Goal: Task Accomplishment & Management: Use online tool/utility

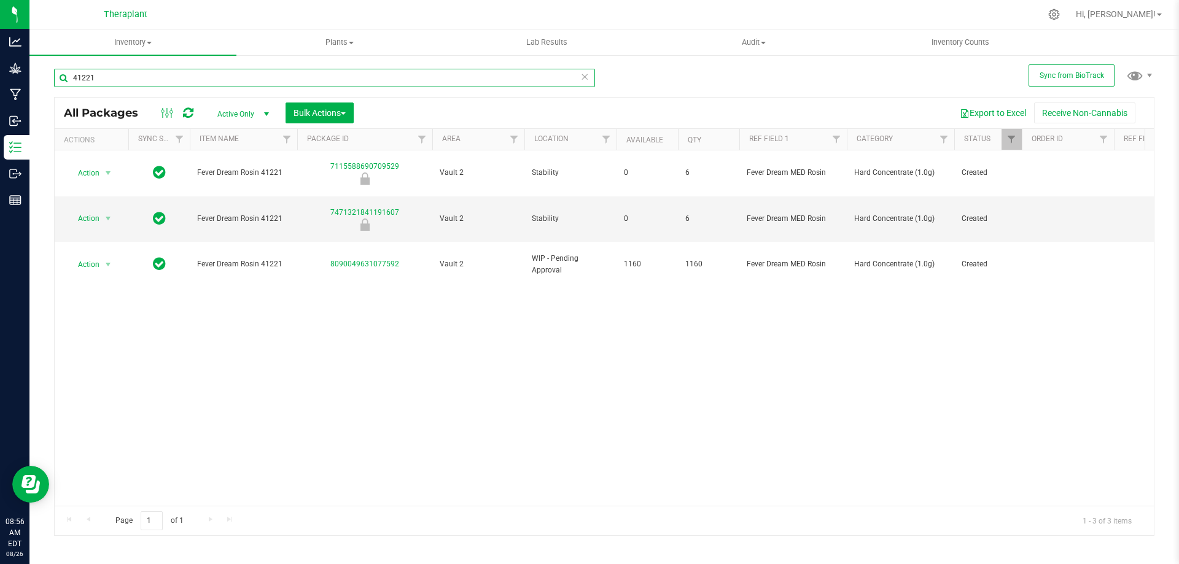
drag, startPoint x: 117, startPoint y: 76, endPoint x: 30, endPoint y: 100, distance: 89.8
click at [30, 100] on div "Sync from BioTrack 41221 All Packages Active Only Active Only Lab Samples Locke…" at bounding box center [603, 241] width 1149 height 375
type input "41202"
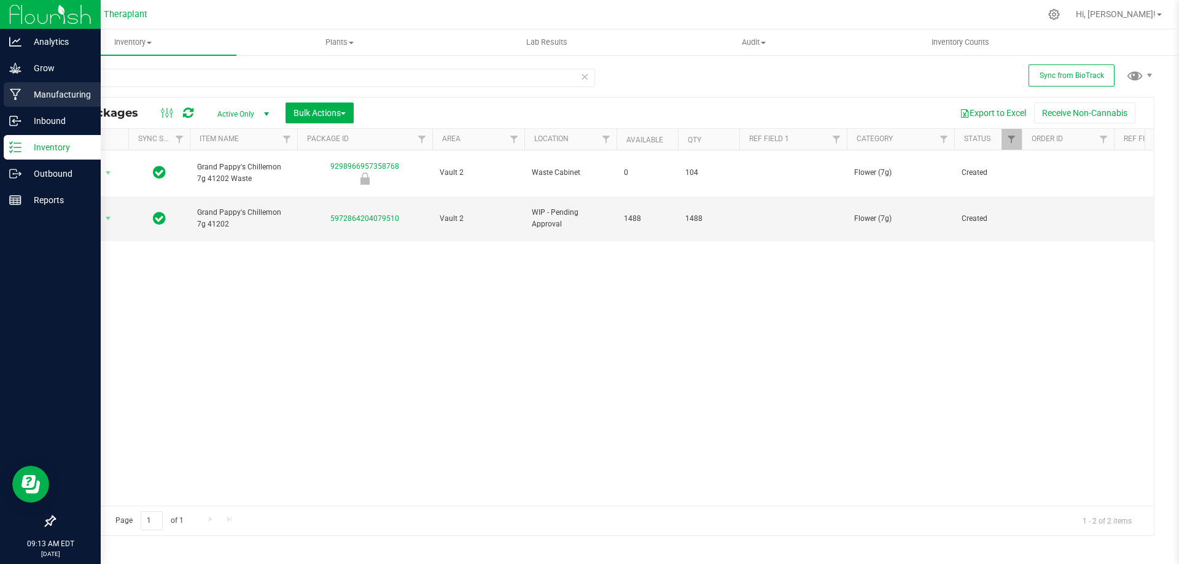
click at [21, 98] on icon at bounding box center [16, 94] width 12 height 12
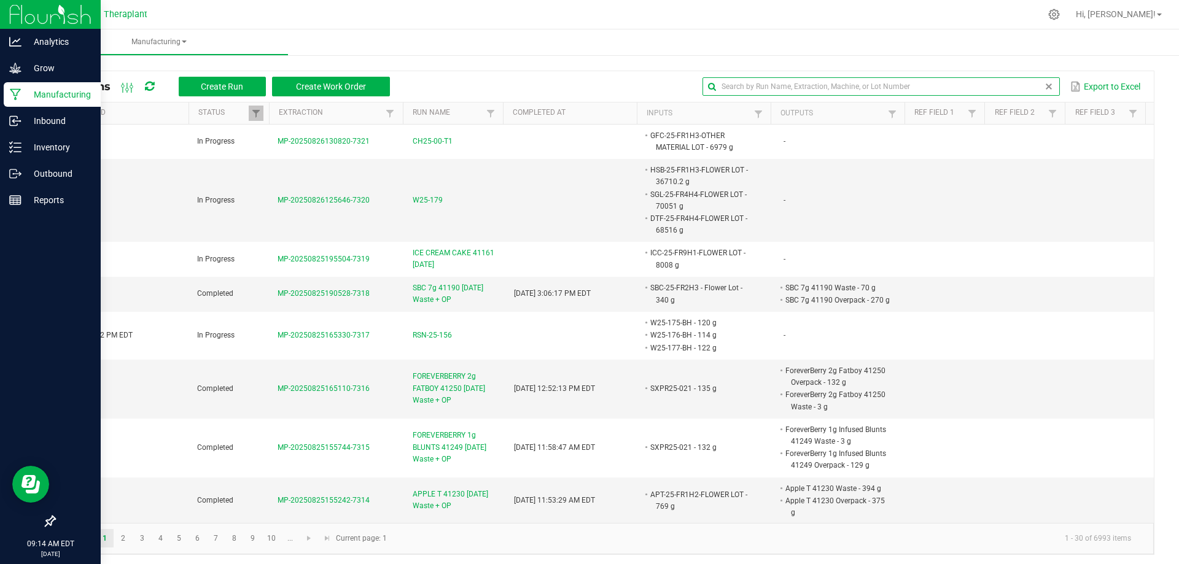
click at [1031, 85] on input "text" at bounding box center [880, 86] width 357 height 18
type input "41202"
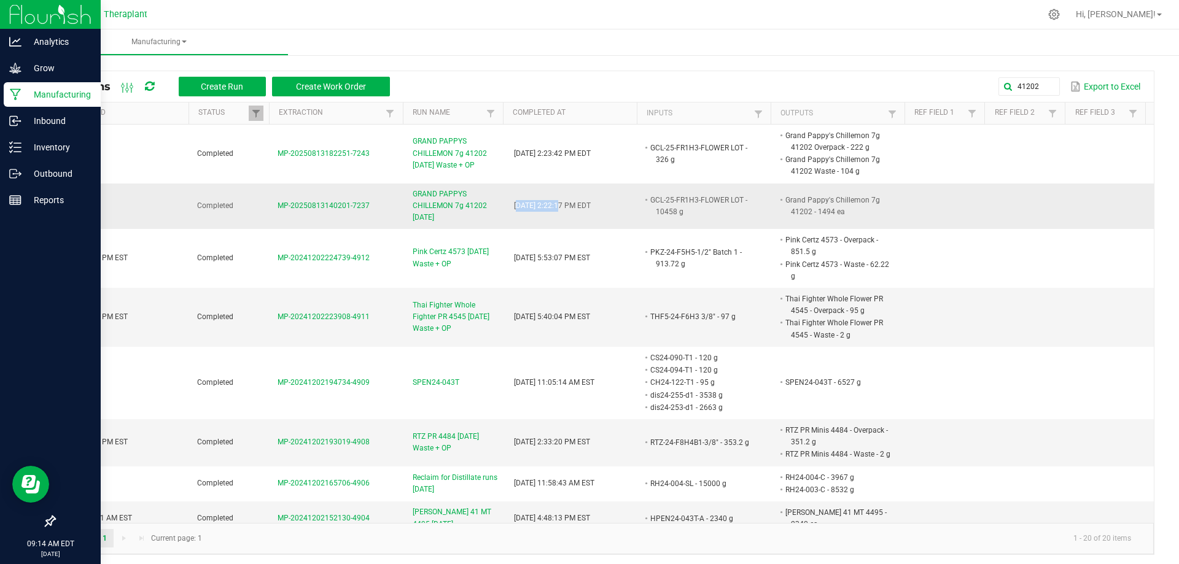
drag, startPoint x: 507, startPoint y: 204, endPoint x: 554, endPoint y: 208, distance: 47.4
click at [548, 210] on td "[DATE] 2:22:17 PM EDT" at bounding box center [574, 207] width 135 height 46
drag, startPoint x: 641, startPoint y: 199, endPoint x: 688, endPoint y: 197, distance: 46.7
click at [688, 197] on li "GCL-25-FR1H3-FLOWER LOT - 10458 g" at bounding box center [701, 206] width 107 height 24
click at [37, 139] on div "Inventory" at bounding box center [52, 147] width 97 height 25
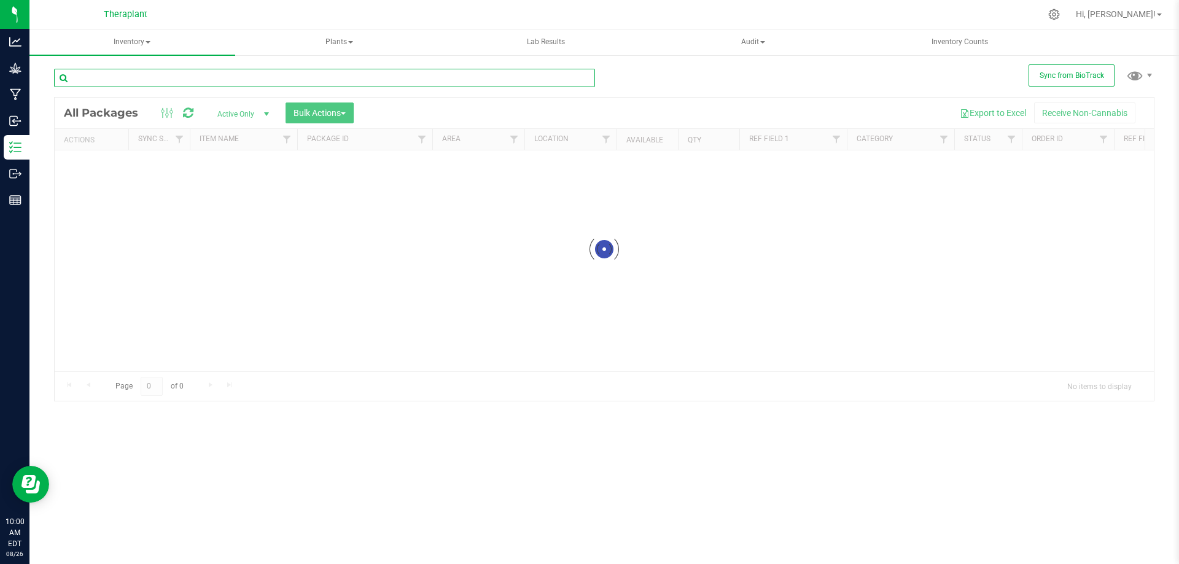
click at [256, 80] on input "text" at bounding box center [324, 78] width 541 height 18
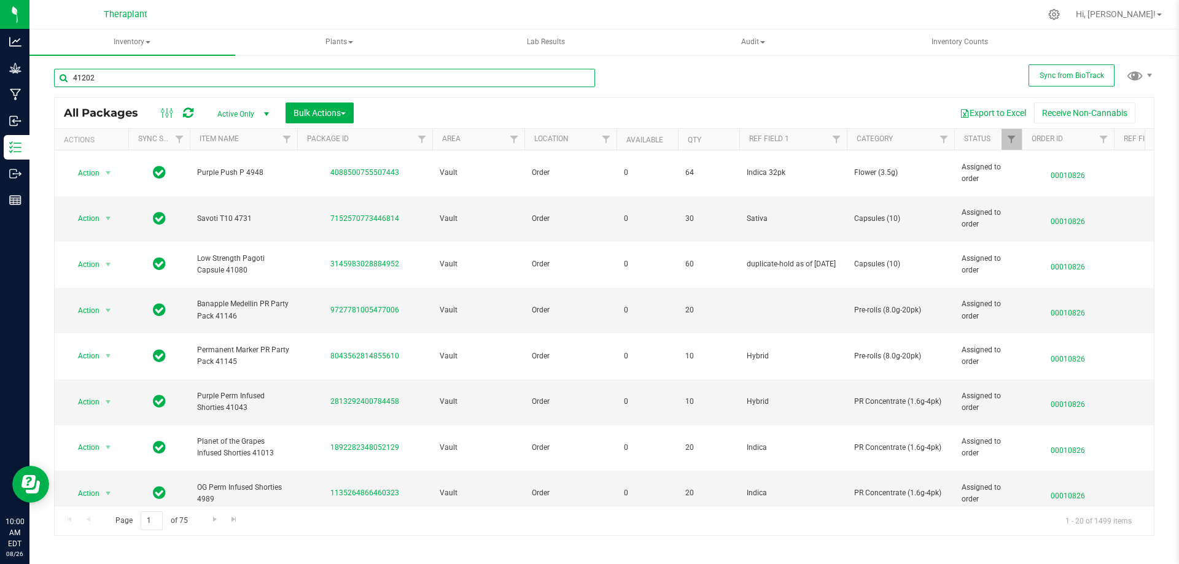
type input "41202"
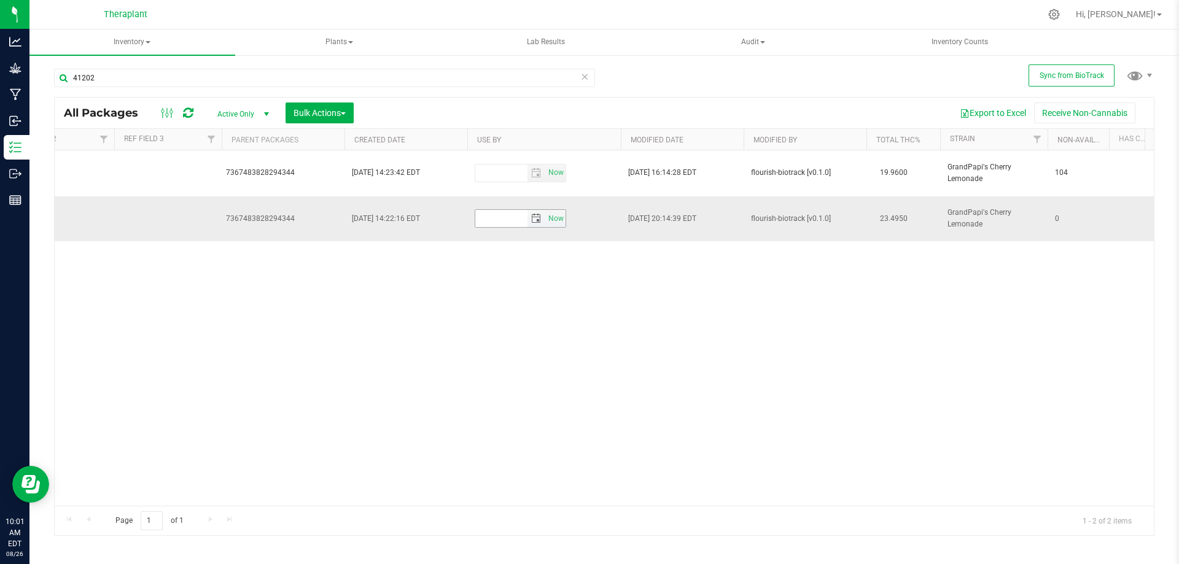
click at [512, 210] on input "text" at bounding box center [501, 218] width 52 height 17
click at [536, 214] on span "select" at bounding box center [536, 219] width 10 height 10
click at [540, 222] on link "[DATE]" at bounding box center [540, 226] width 132 height 19
click at [590, 224] on span "Next" at bounding box center [595, 224] width 10 height 10
click at [589, 297] on link "Aug" at bounding box center [586, 293] width 31 height 31
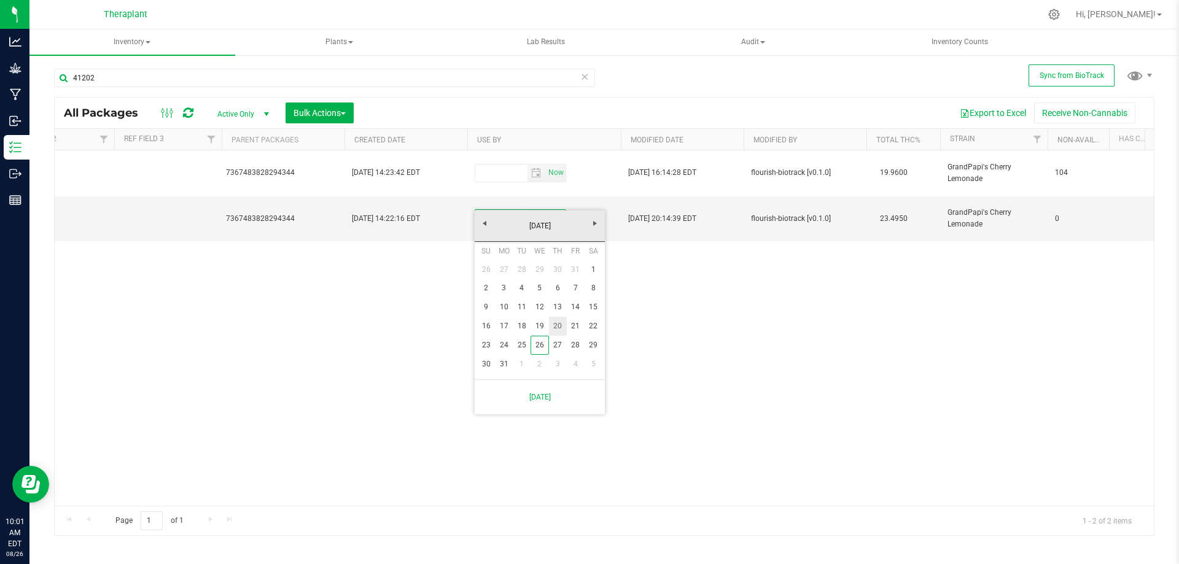
click at [553, 325] on link "20" at bounding box center [558, 326] width 18 height 19
type input "[DATE]"
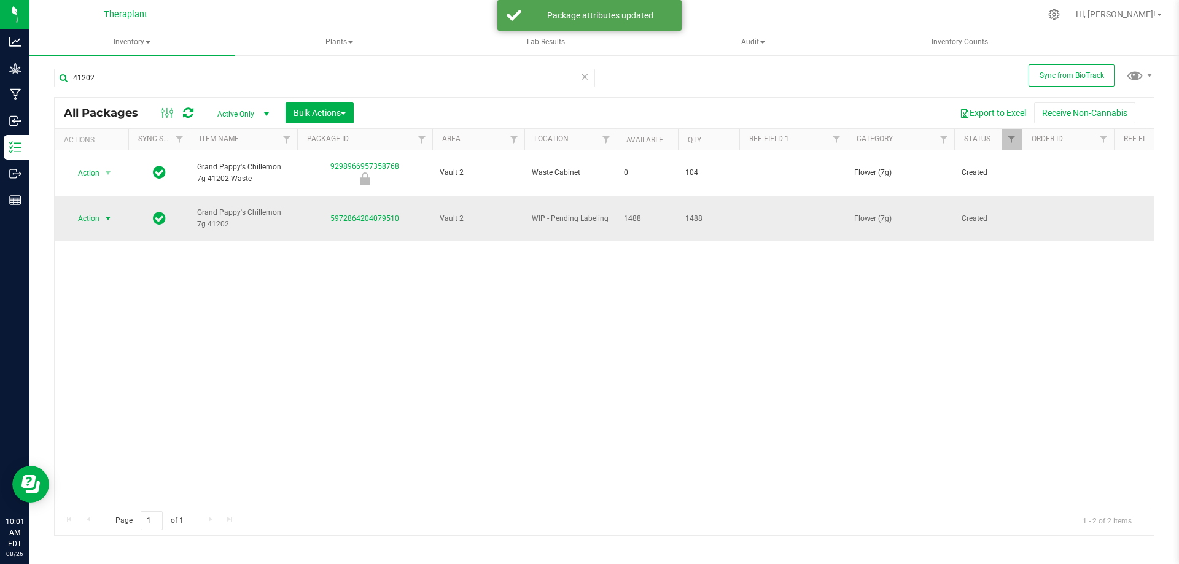
click at [98, 210] on span "Action" at bounding box center [83, 218] width 33 height 17
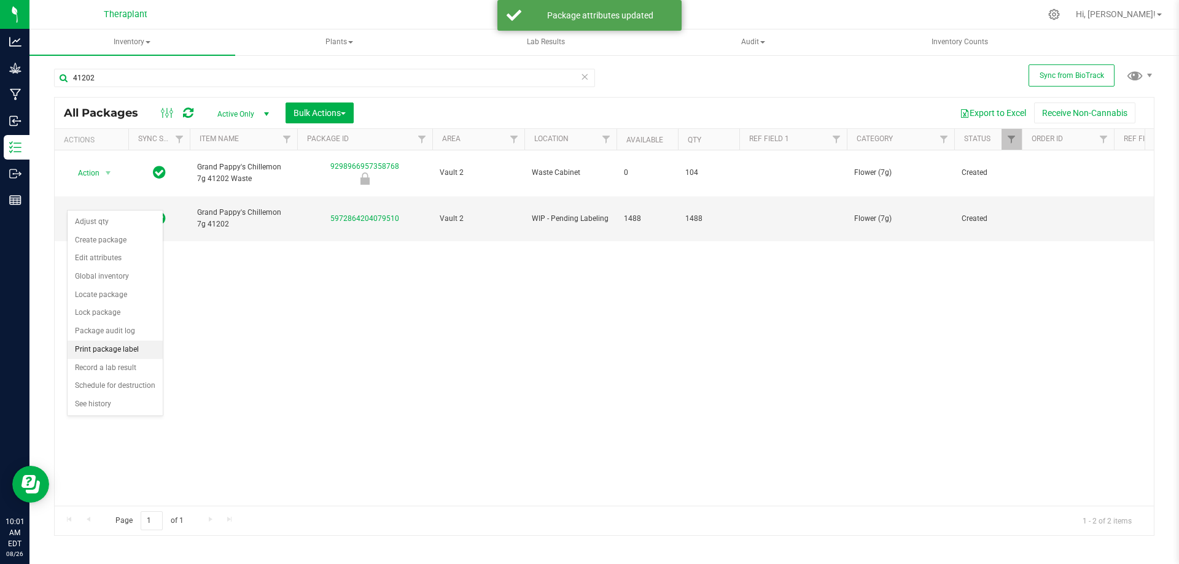
click at [111, 354] on li "Print package label" at bounding box center [115, 350] width 95 height 18
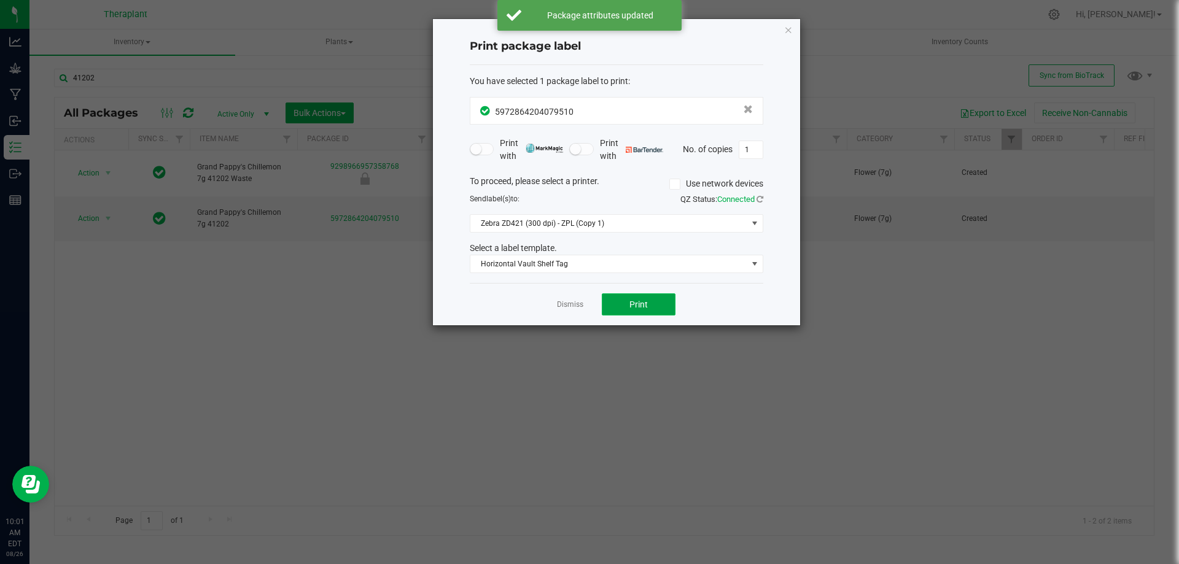
click at [612, 302] on button "Print" at bounding box center [639, 305] width 74 height 22
click at [750, 154] on input "1" at bounding box center [750, 149] width 23 height 17
click at [645, 303] on span "Print" at bounding box center [638, 305] width 18 height 10
click at [747, 156] on input "50" at bounding box center [750, 149] width 23 height 17
type input "100"
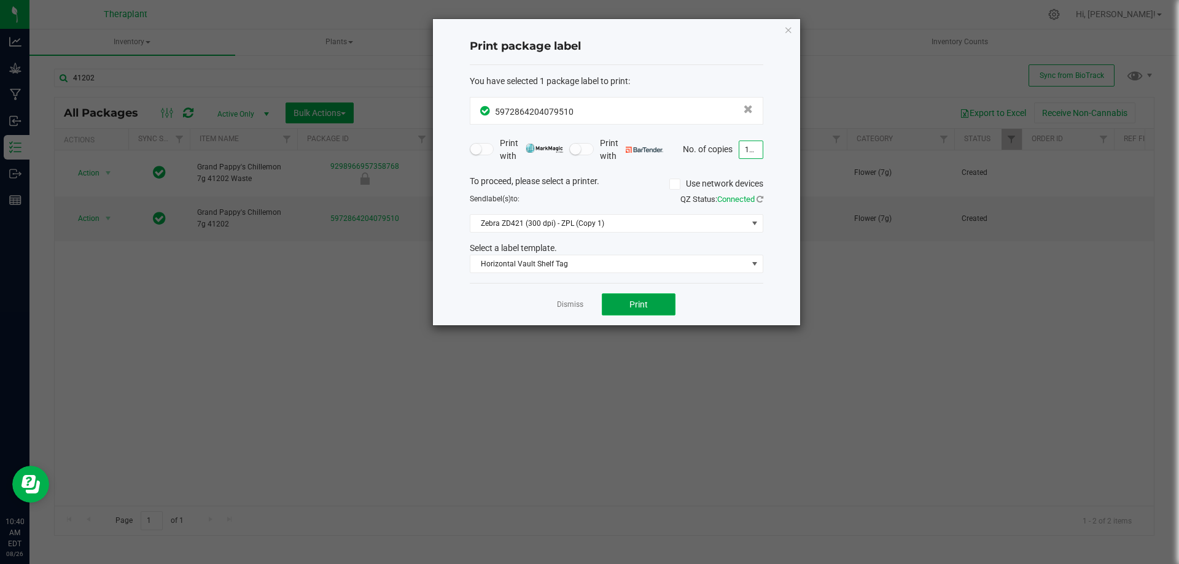
click at [633, 300] on span "Print" at bounding box center [638, 305] width 18 height 10
